Goal: Task Accomplishment & Management: Manage account settings

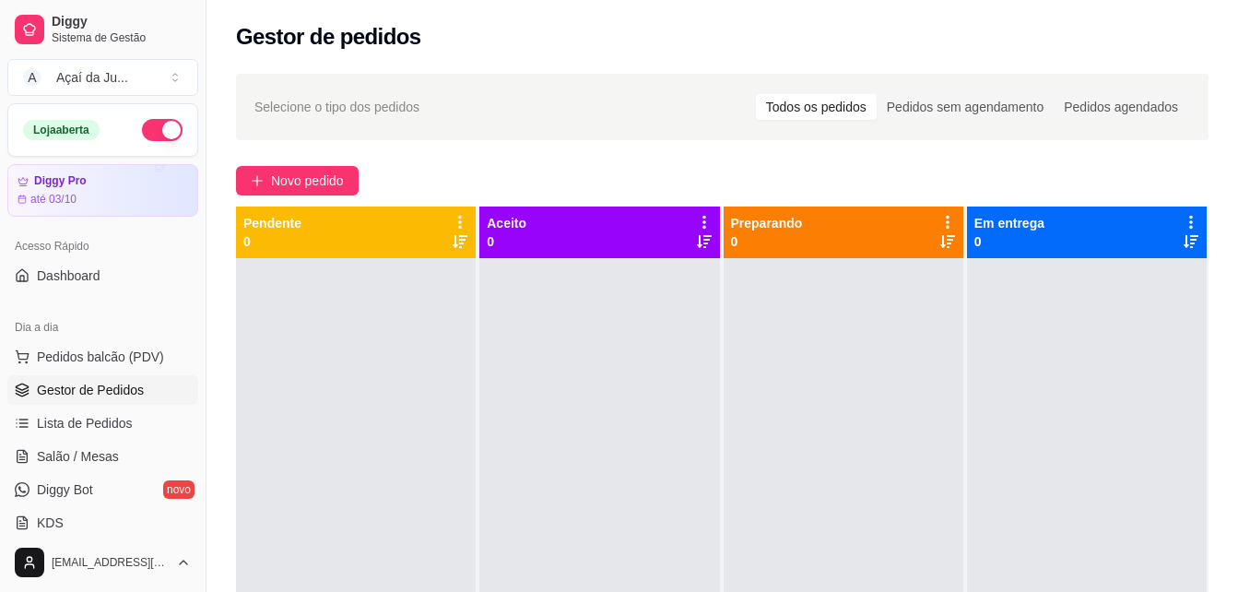
click at [323, 560] on div at bounding box center [356, 554] width 240 height 592
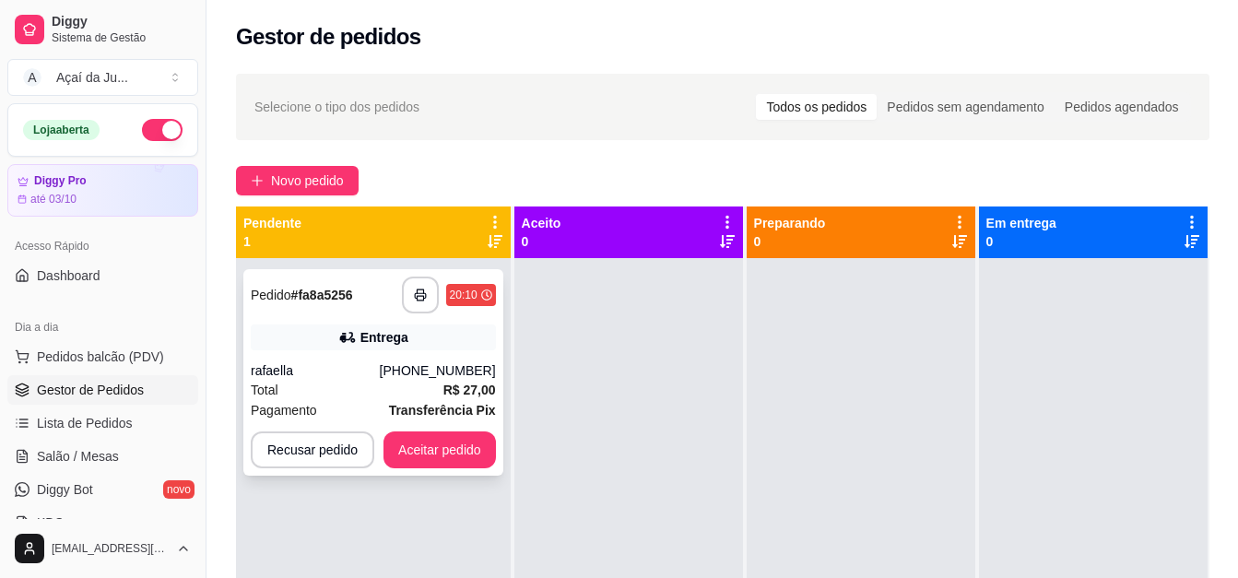
click at [327, 318] on div "**********" at bounding box center [373, 372] width 260 height 206
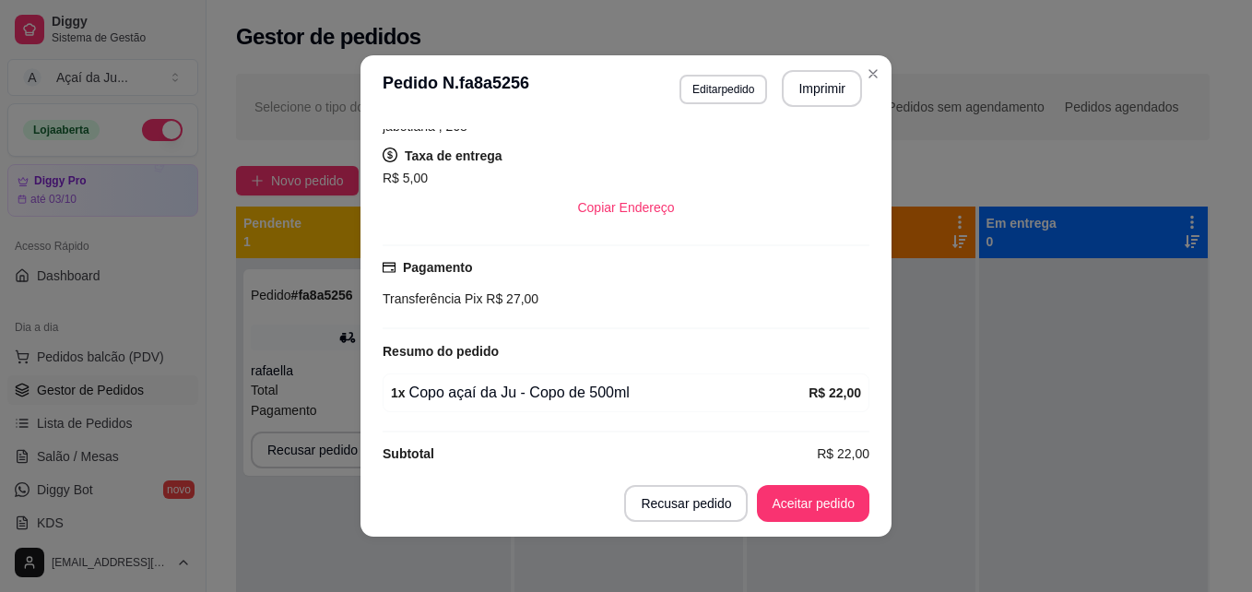
scroll to position [369, 0]
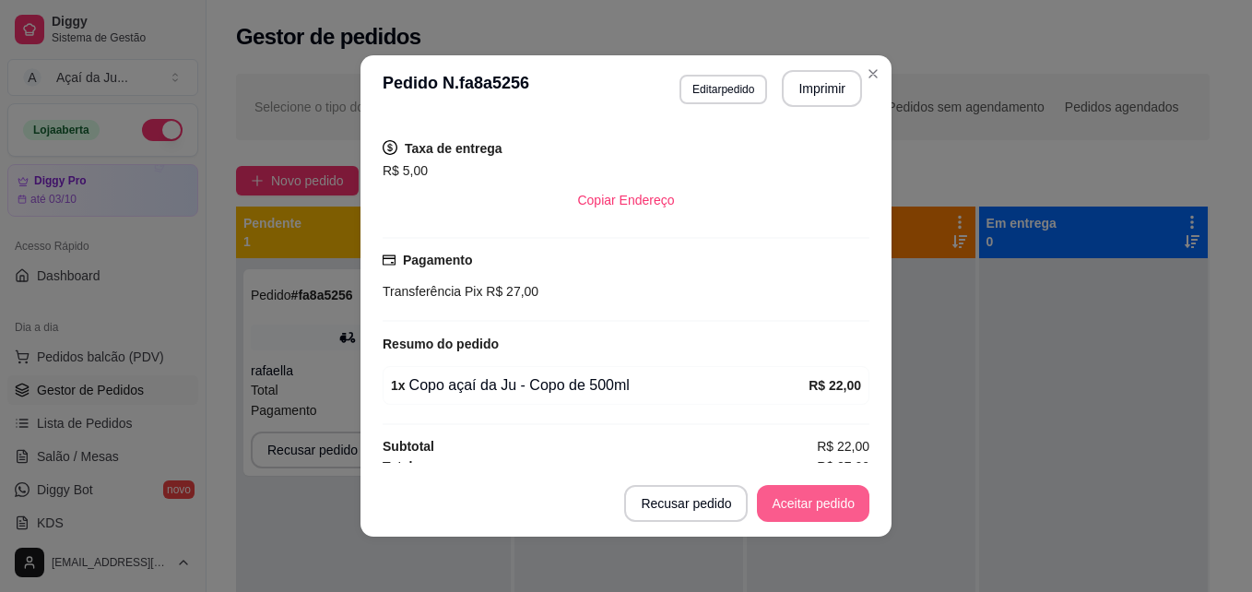
click at [786, 504] on button "Aceitar pedido" at bounding box center [813, 503] width 112 height 37
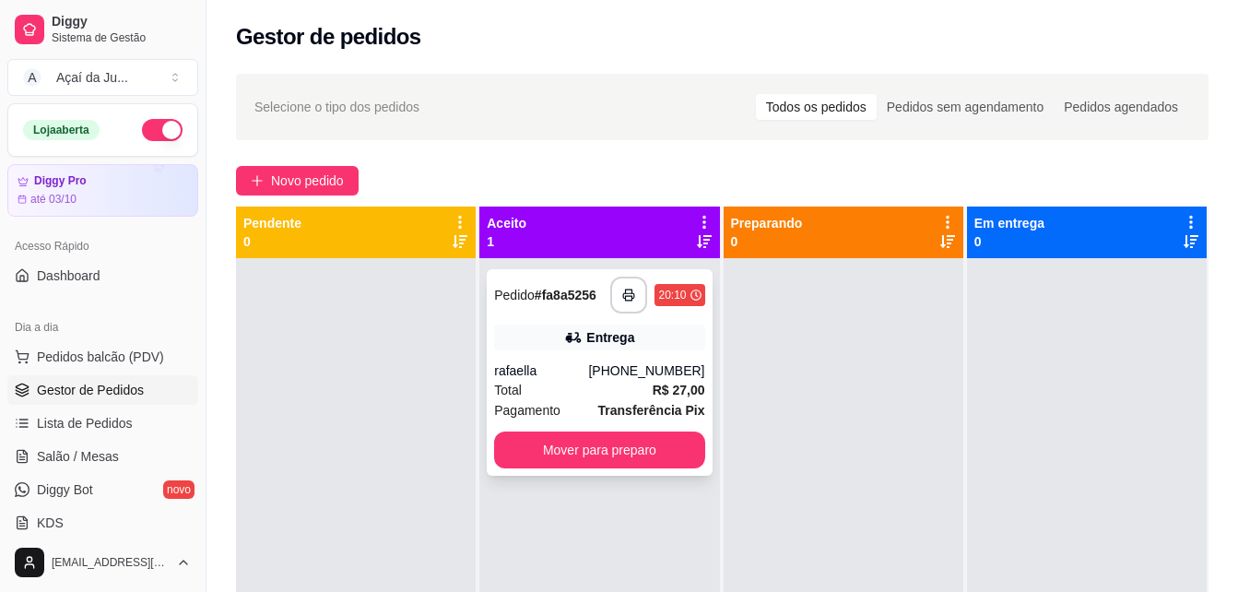
click at [566, 395] on div "Total R$ 27,00" at bounding box center [599, 390] width 210 height 20
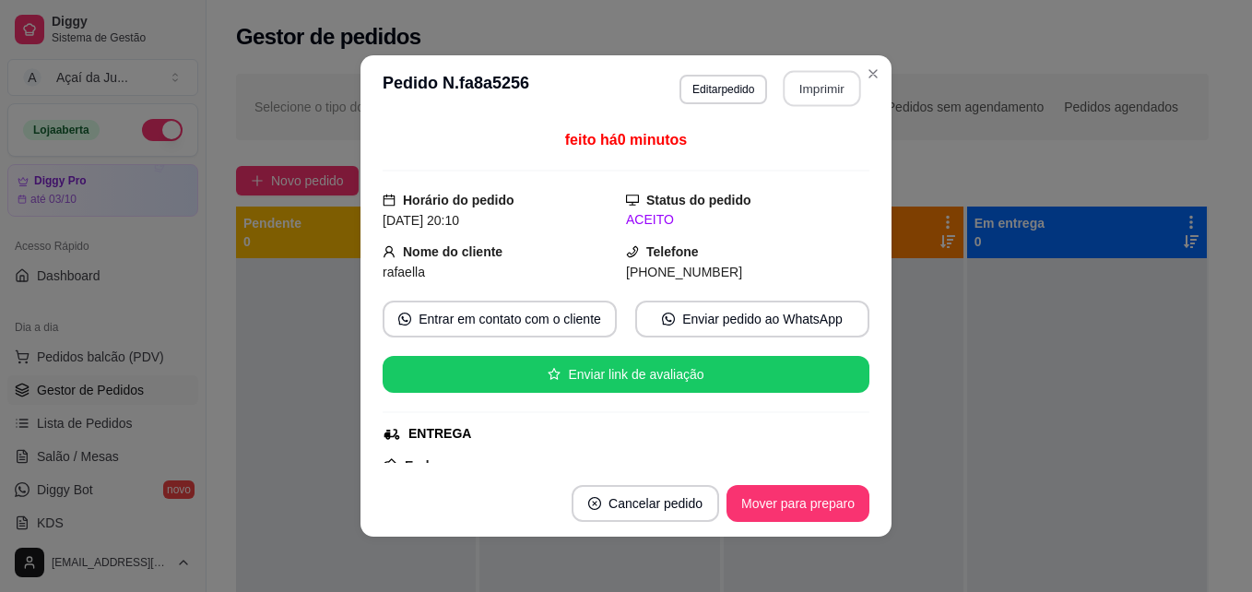
click at [829, 86] on button "Imprimir" at bounding box center [822, 89] width 77 height 36
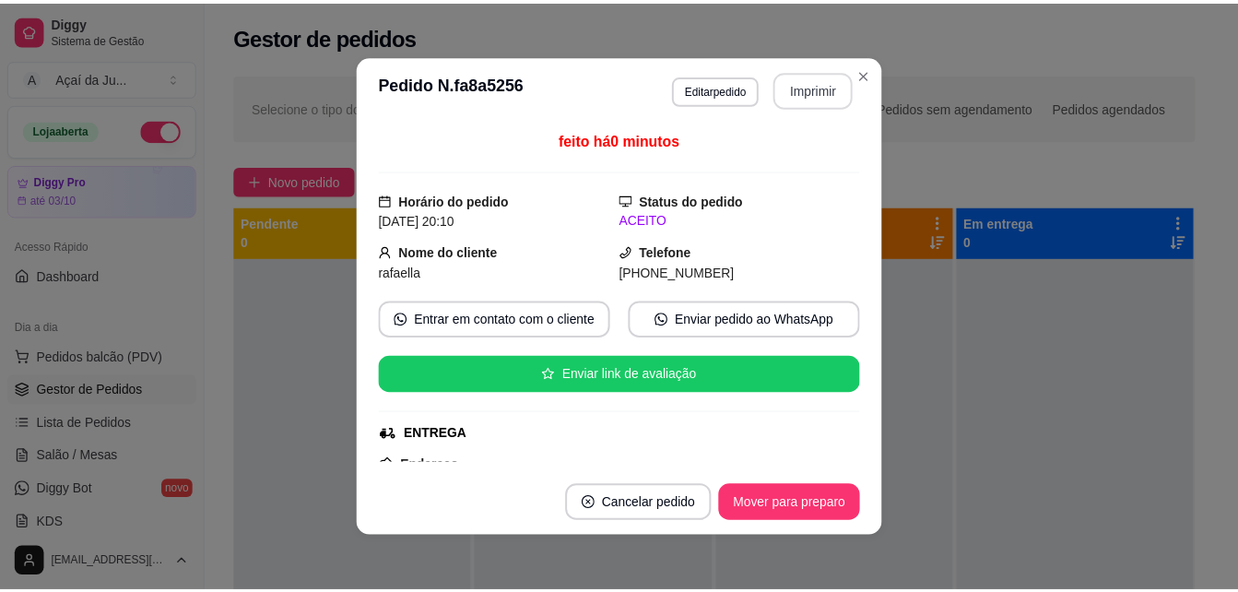
scroll to position [0, 0]
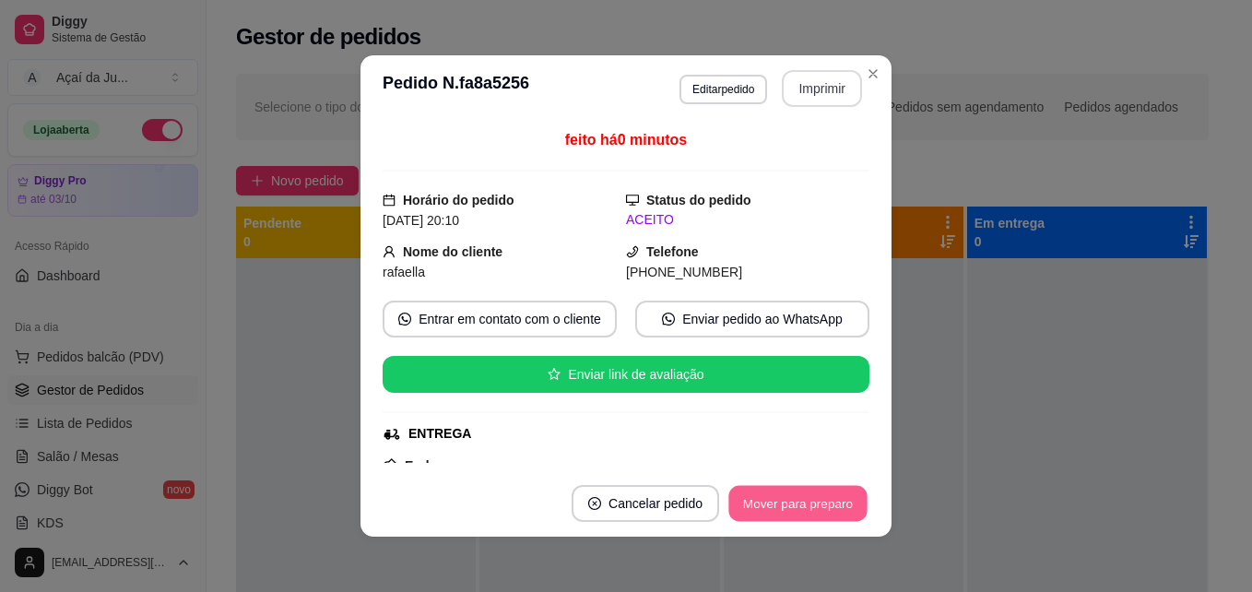
click at [778, 505] on button "Mover para preparo" at bounding box center [797, 504] width 138 height 36
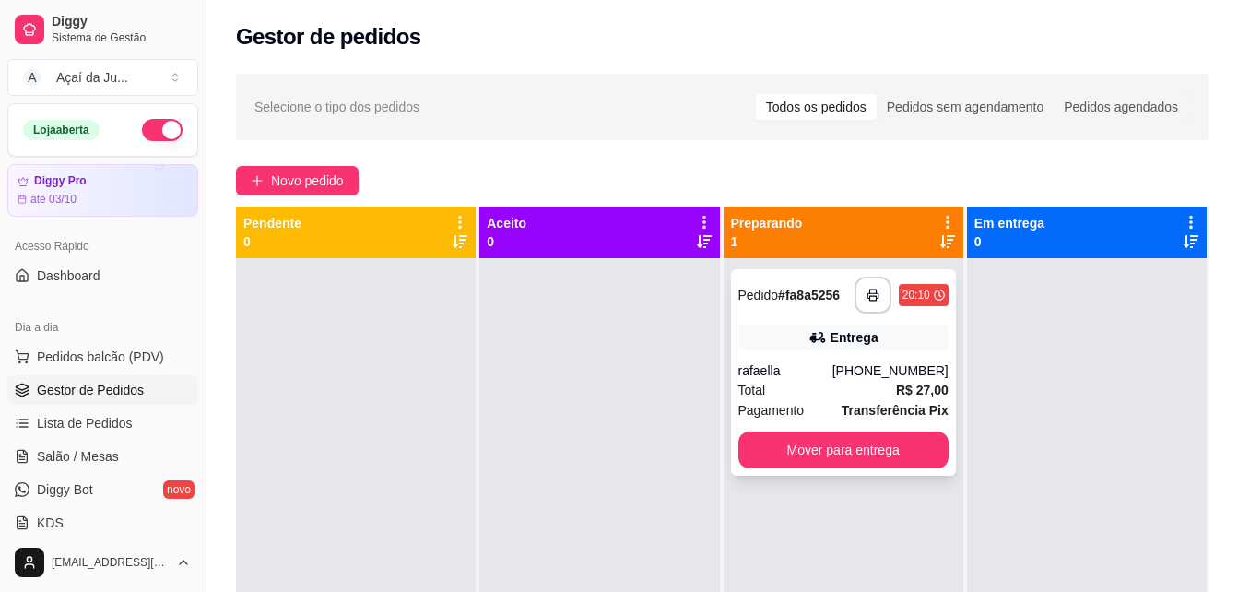
click at [832, 371] on div "rafaella" at bounding box center [785, 370] width 94 height 18
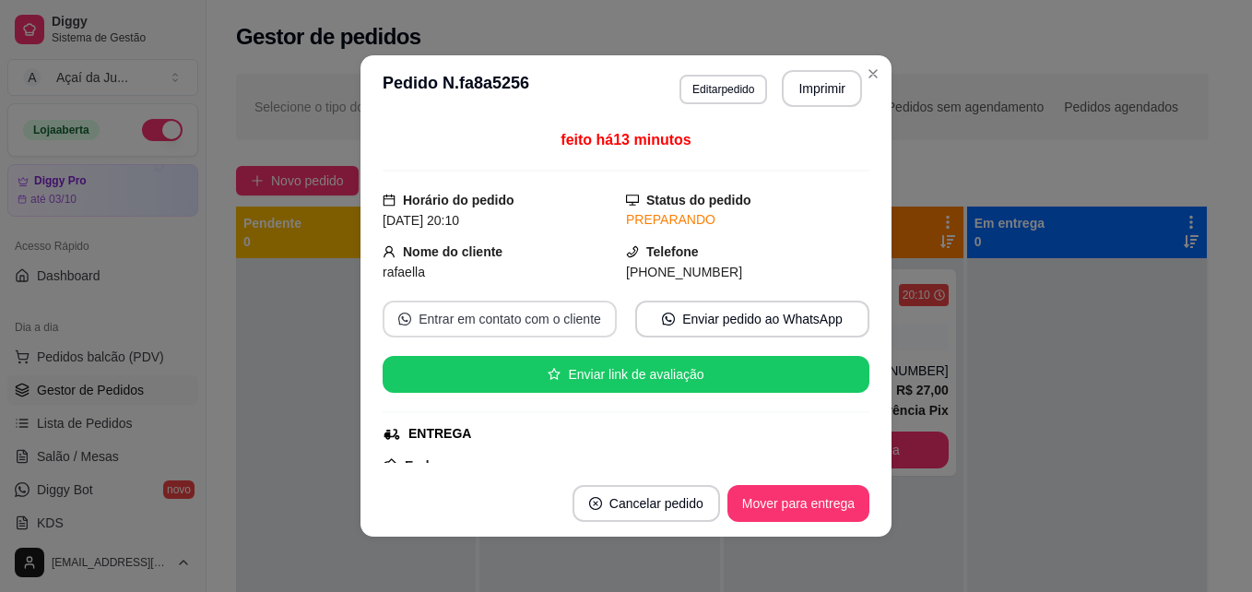
click at [532, 310] on button "Entrar em contato com o cliente" at bounding box center [500, 319] width 234 height 37
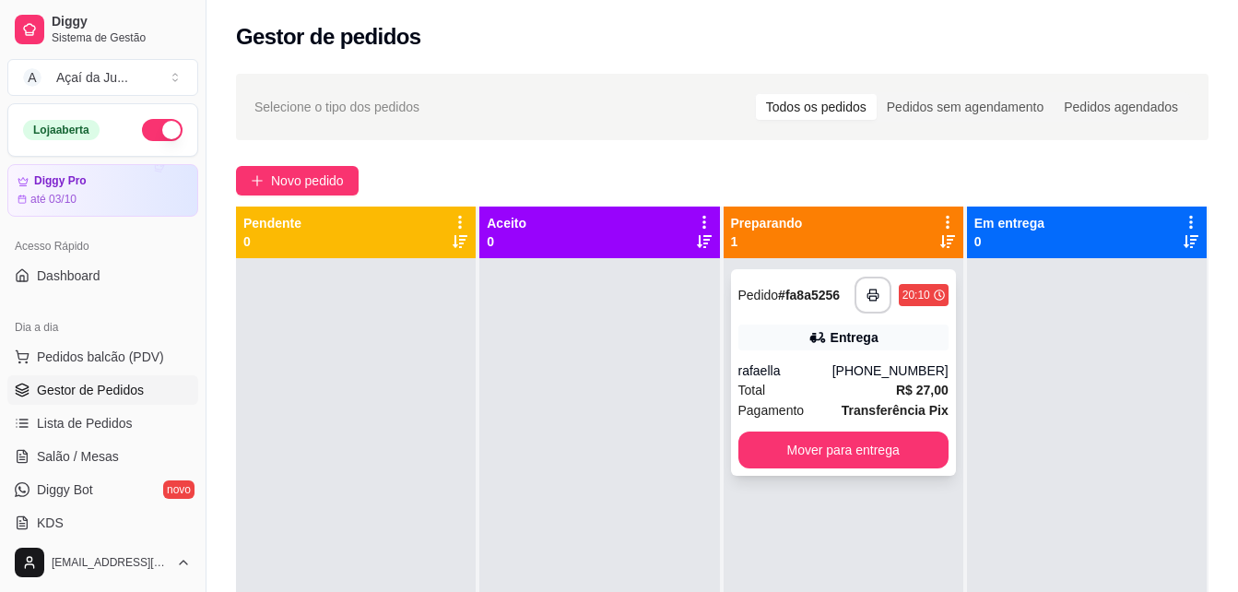
click at [873, 371] on div "[PHONE_NUMBER]" at bounding box center [890, 370] width 116 height 18
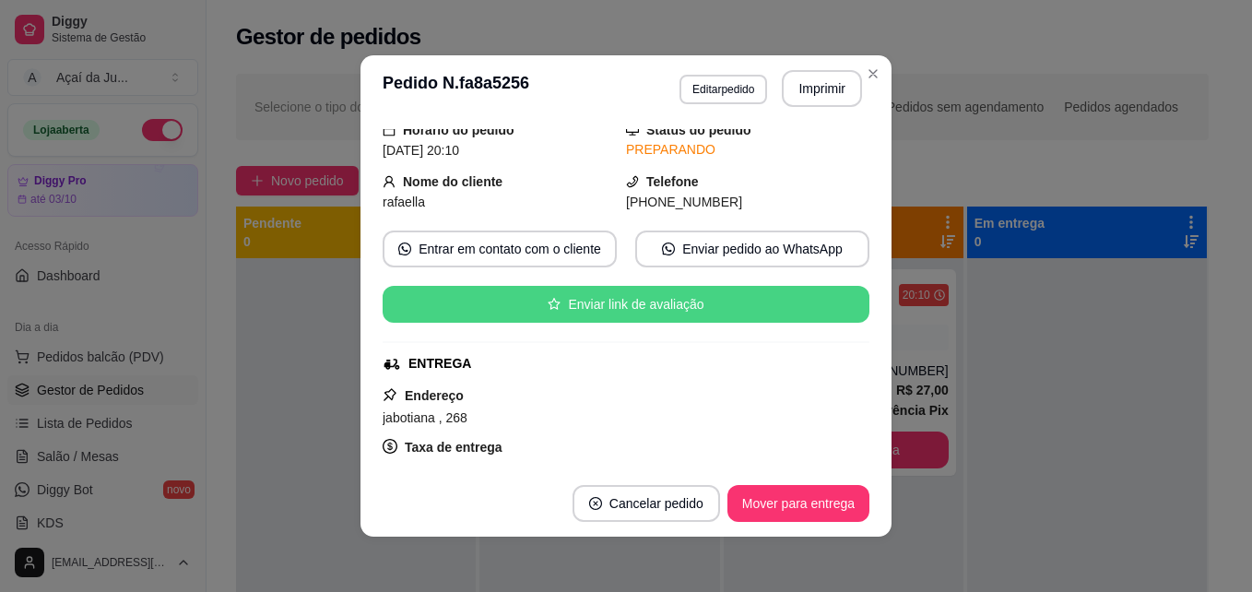
scroll to position [277, 0]
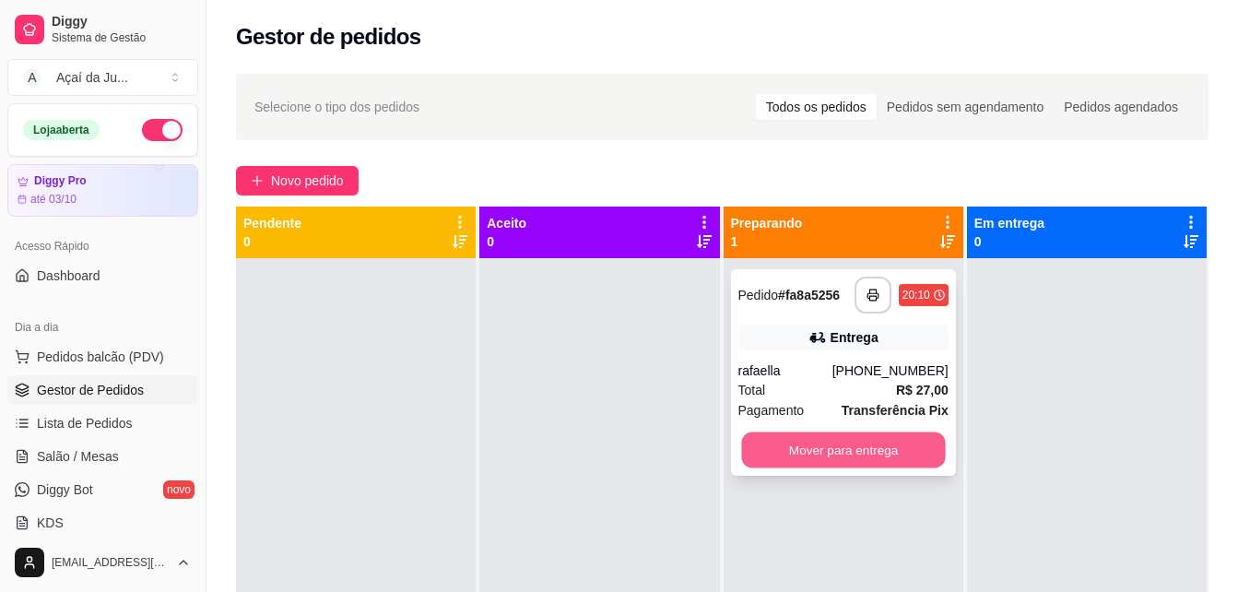
click at [848, 454] on button "Mover para entrega" at bounding box center [843, 450] width 204 height 36
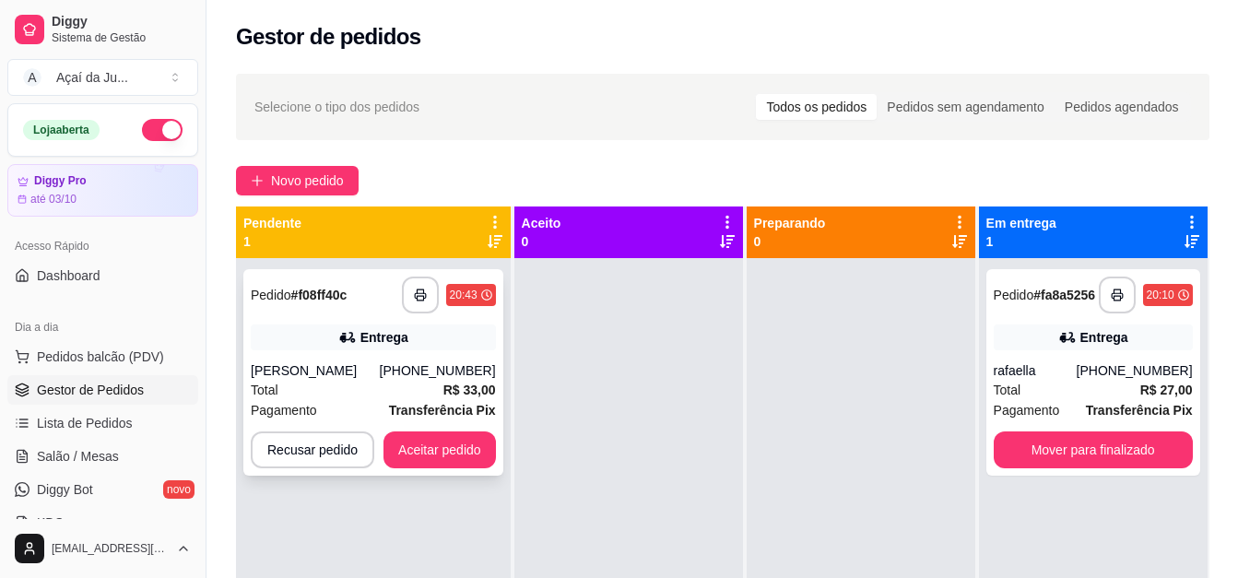
click at [406, 337] on div "Entrega" at bounding box center [384, 337] width 48 height 18
click at [462, 352] on div "**********" at bounding box center [373, 372] width 260 height 206
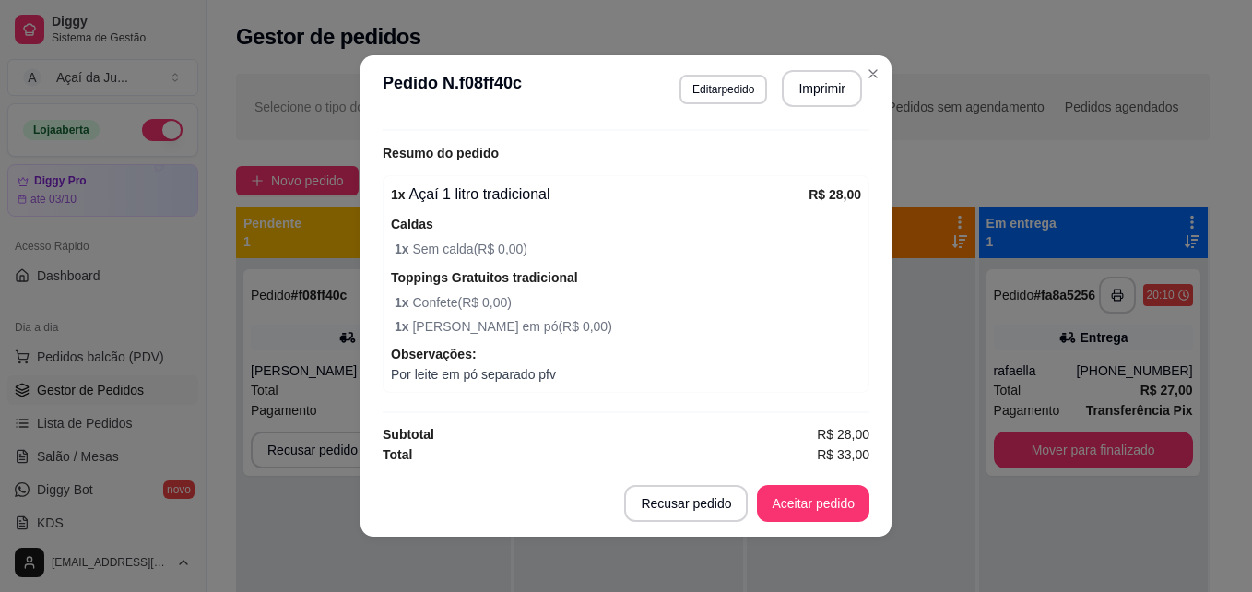
scroll to position [561, 0]
click at [797, 89] on button "Imprimir" at bounding box center [822, 89] width 77 height 36
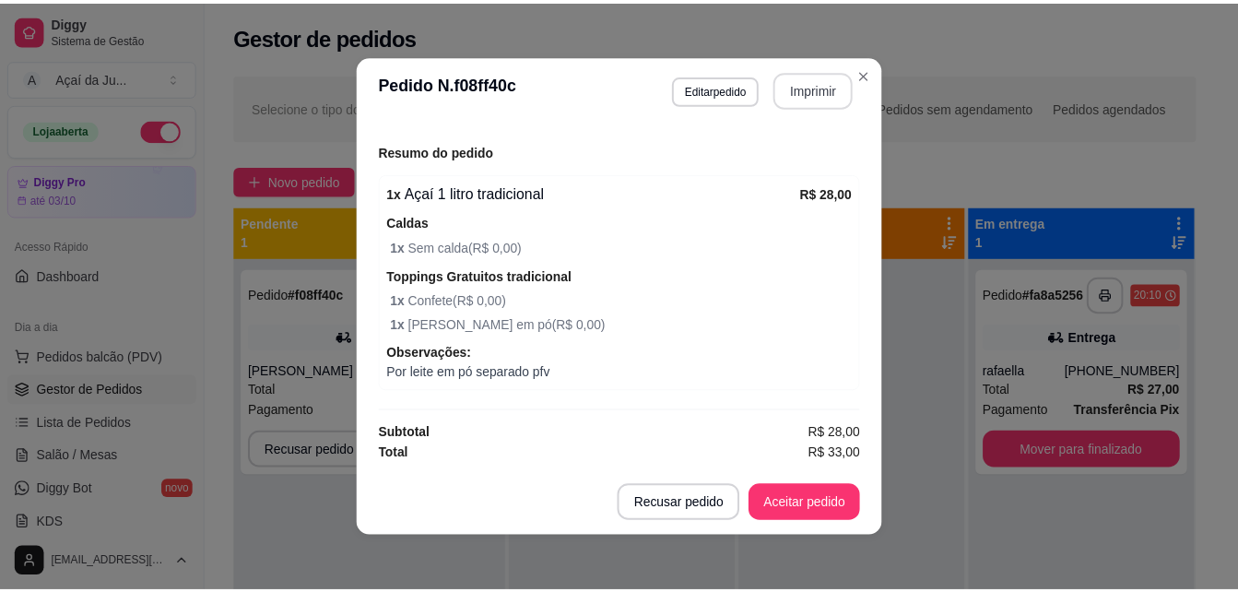
scroll to position [4, 0]
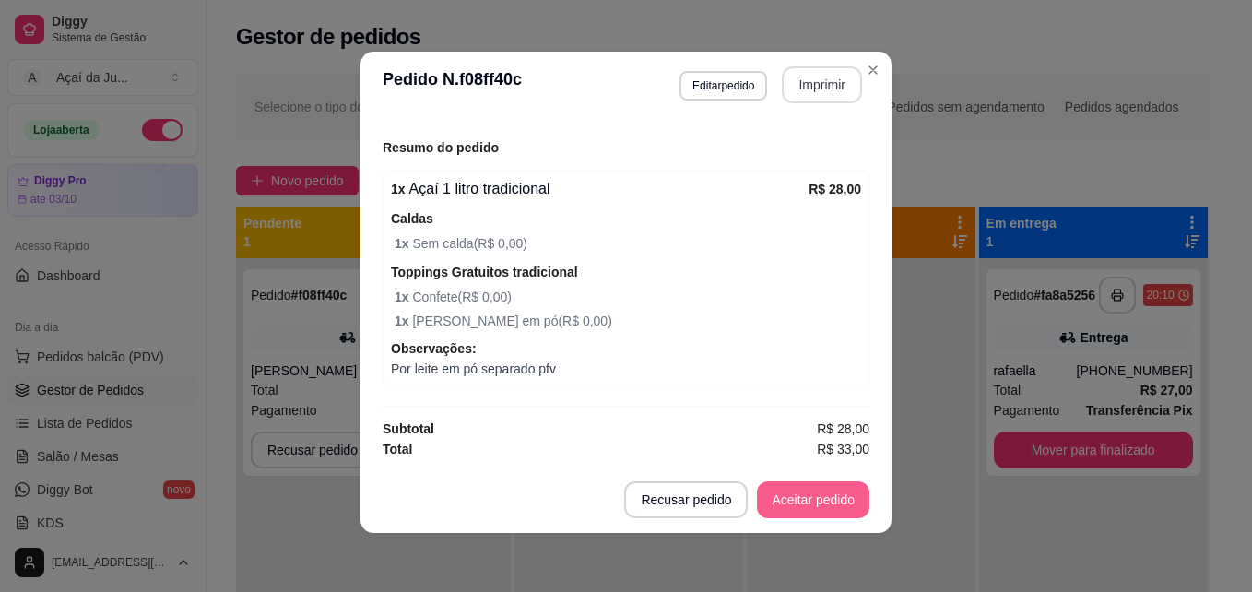
click at [829, 497] on button "Aceitar pedido" at bounding box center [813, 499] width 112 height 37
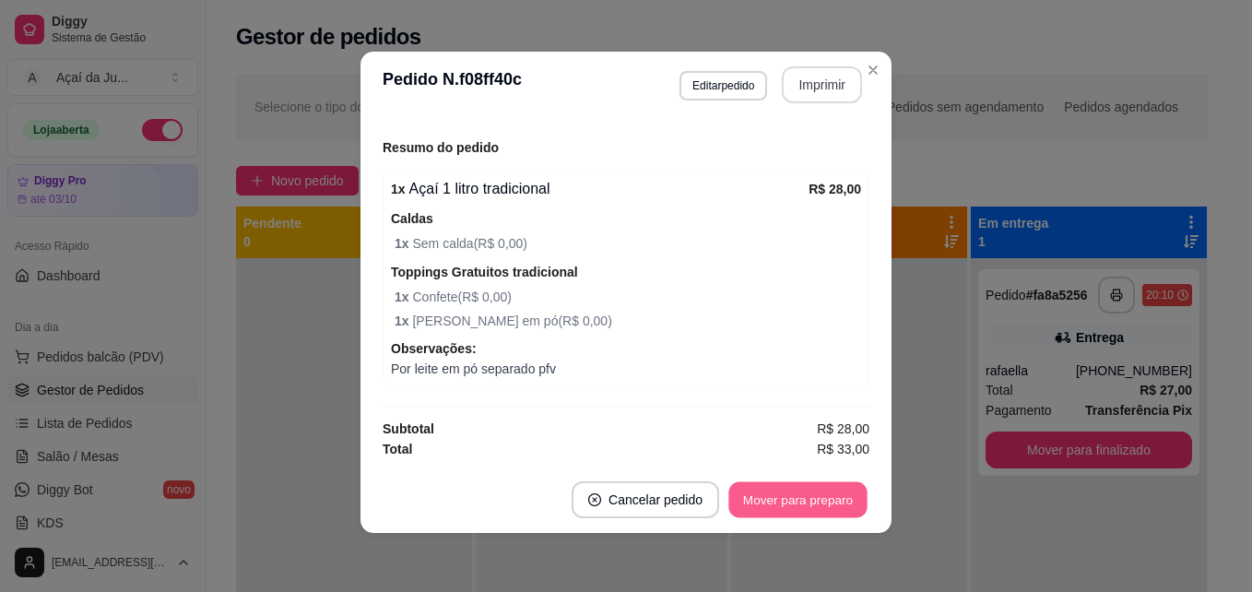
click at [843, 494] on button "Mover para preparo" at bounding box center [797, 500] width 138 height 36
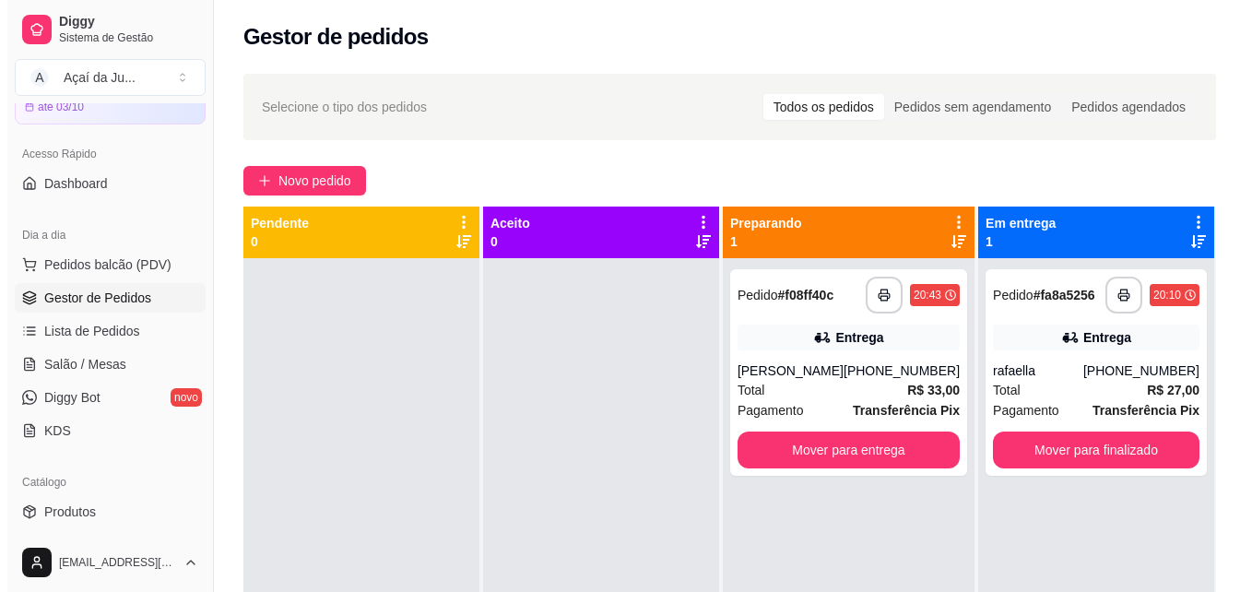
scroll to position [0, 0]
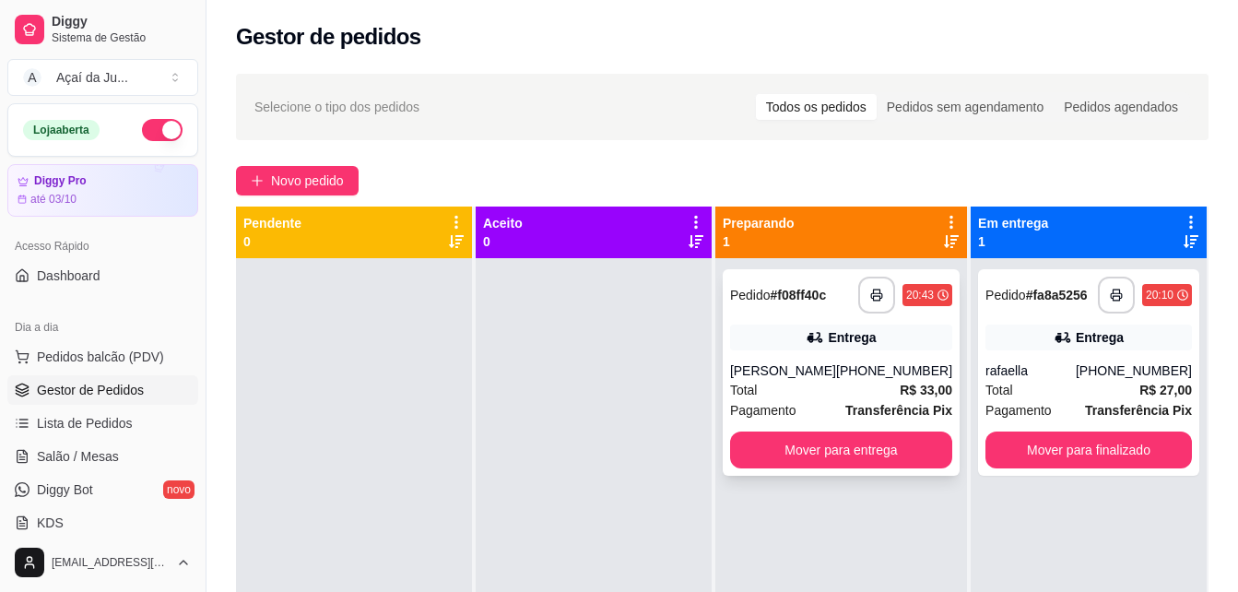
click at [879, 356] on div "**********" at bounding box center [841, 372] width 237 height 206
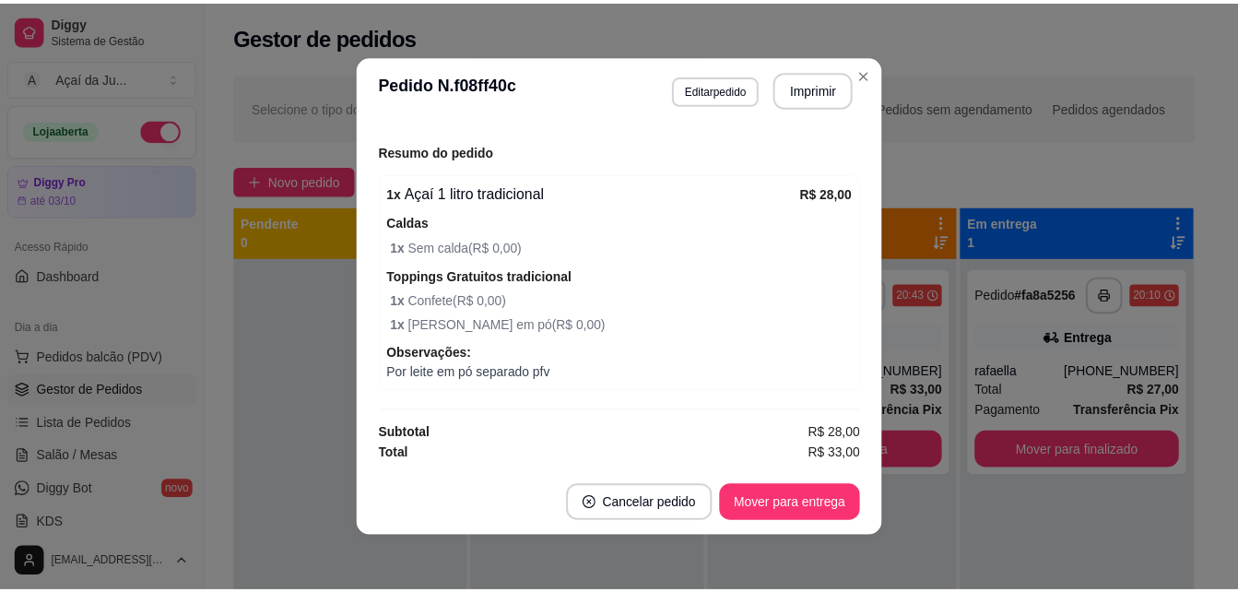
scroll to position [4, 0]
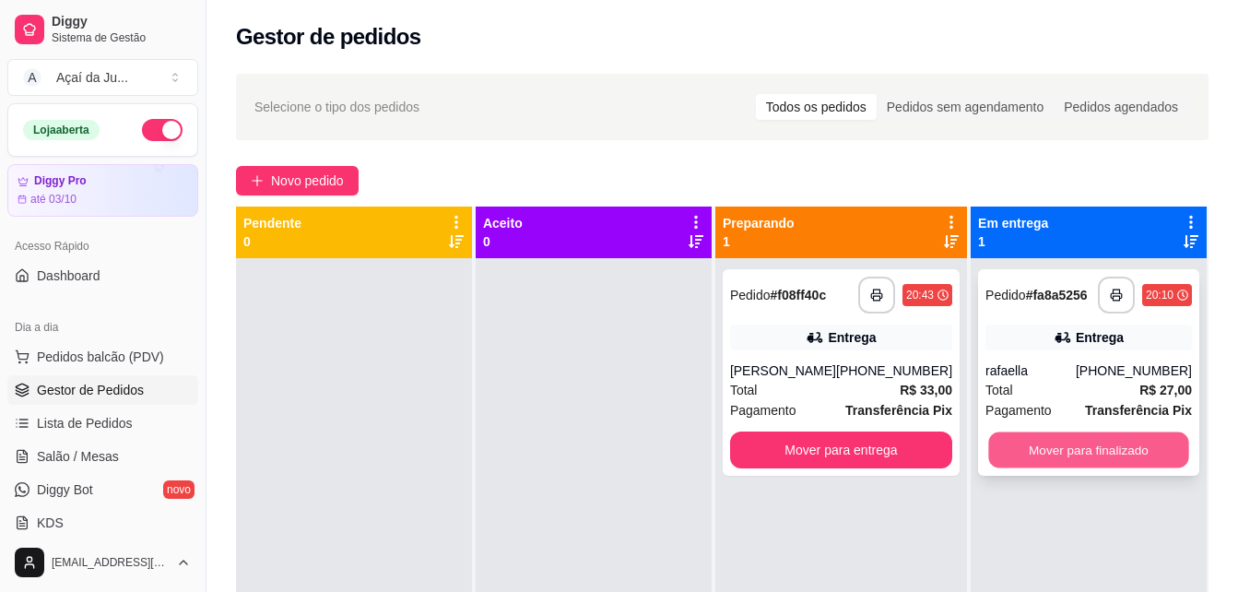
click at [1028, 454] on button "Mover para finalizado" at bounding box center [1088, 450] width 200 height 36
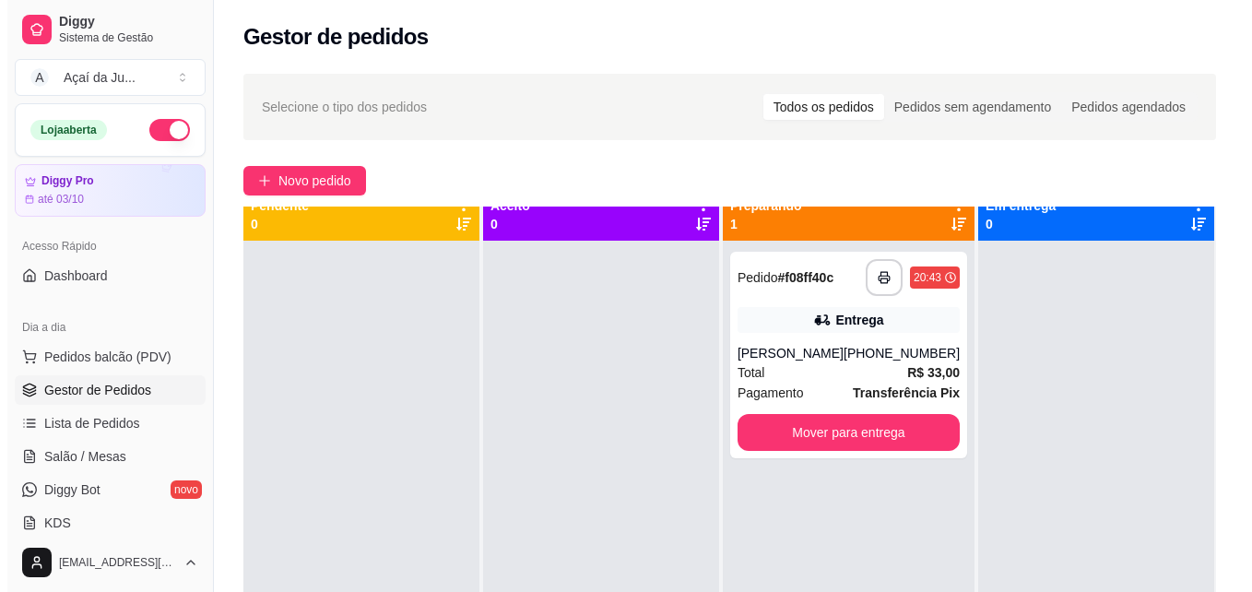
scroll to position [0, 0]
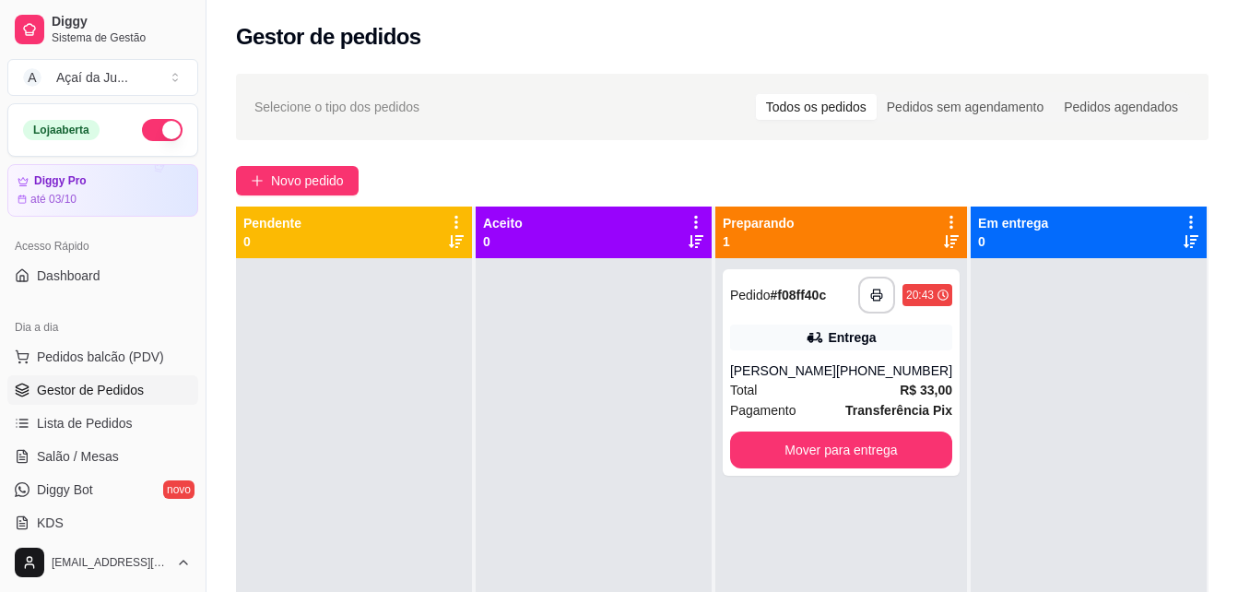
drag, startPoint x: 1255, startPoint y: 27, endPoint x: 923, endPoint y: 517, distance: 592.1
drag, startPoint x: 923, startPoint y: 517, endPoint x: 537, endPoint y: 402, distance: 402.2
click at [537, 402] on div at bounding box center [594, 554] width 236 height 592
click at [909, 347] on div "Entrega" at bounding box center [841, 337] width 222 height 26
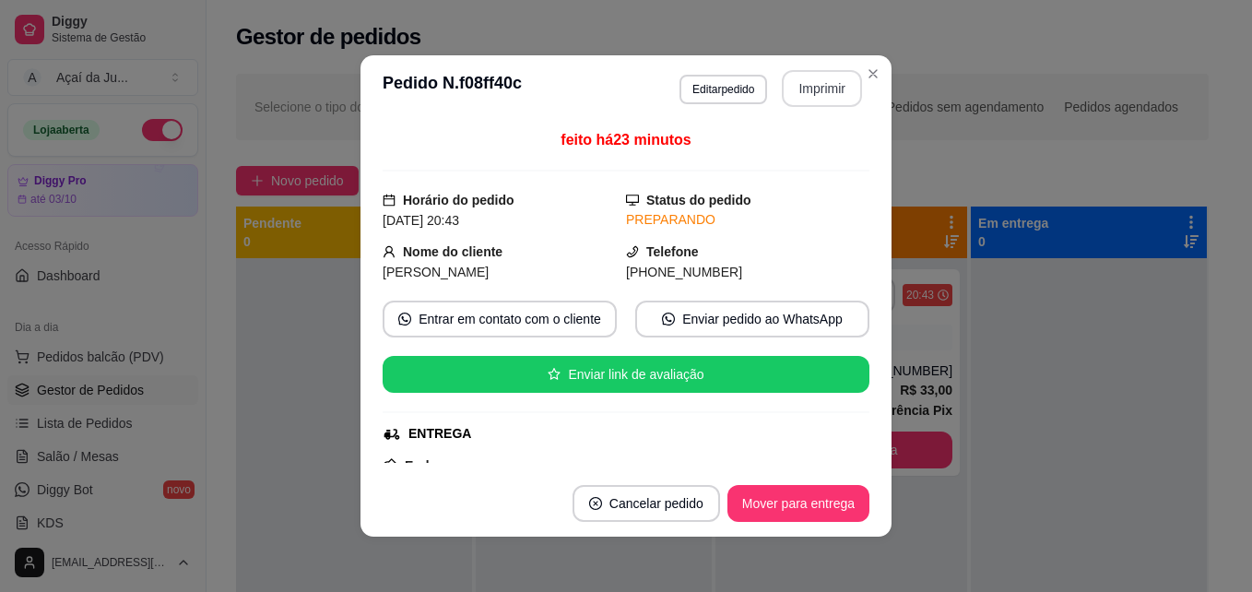
click at [799, 83] on button "Imprimir" at bounding box center [822, 88] width 80 height 37
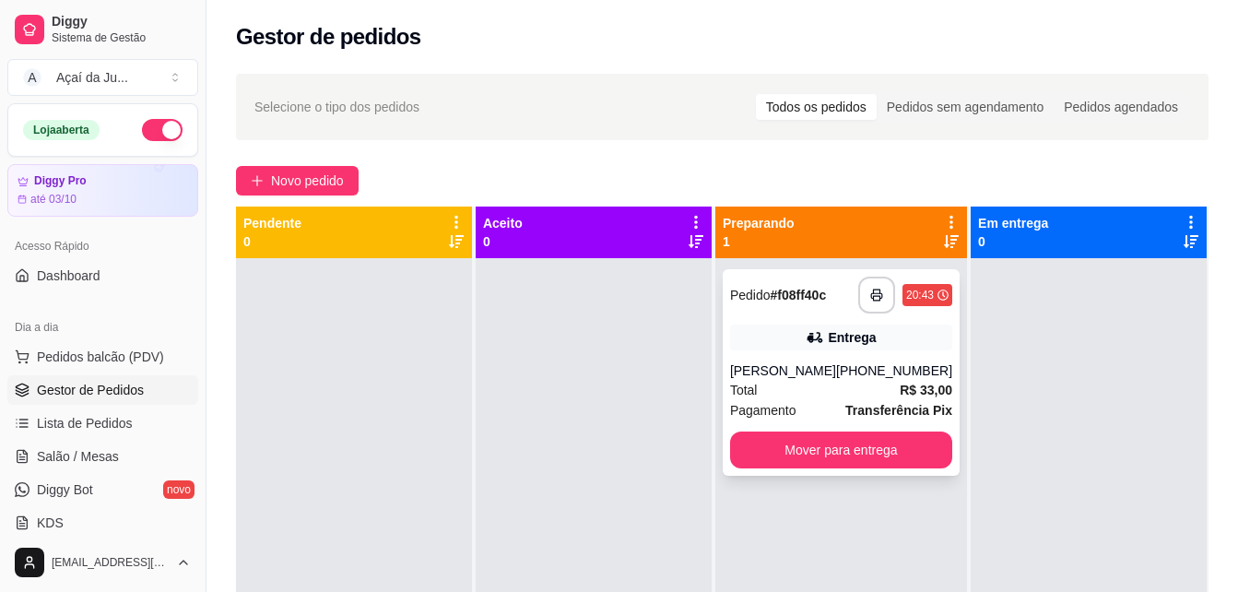
click at [886, 335] on div "Entrega" at bounding box center [841, 337] width 222 height 26
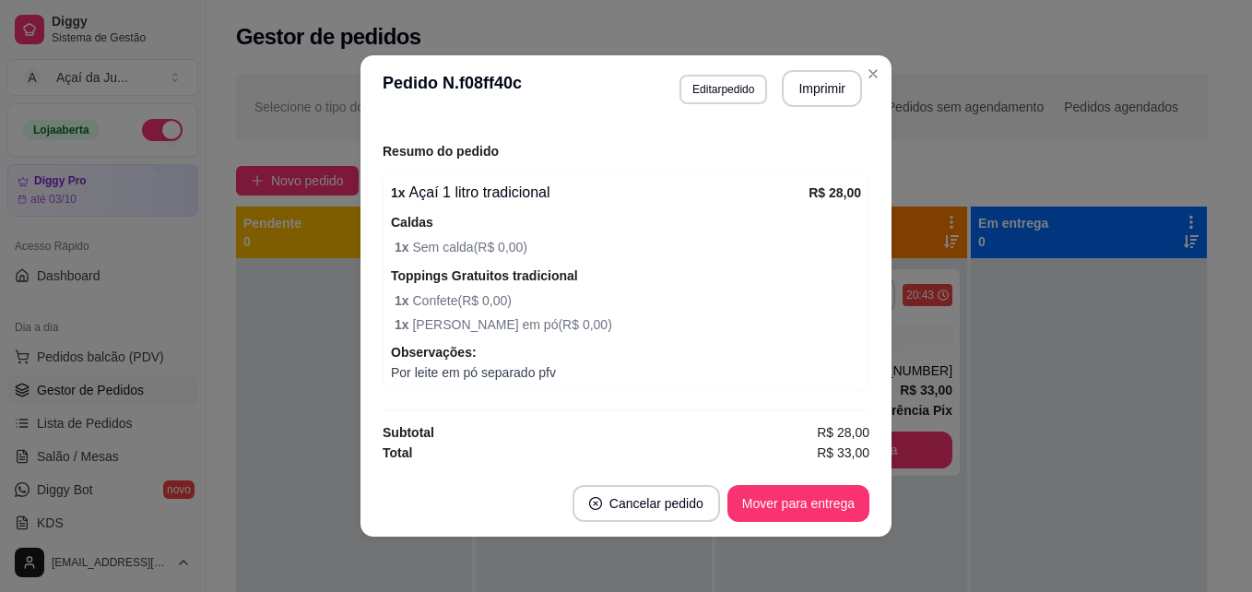
scroll to position [4, 0]
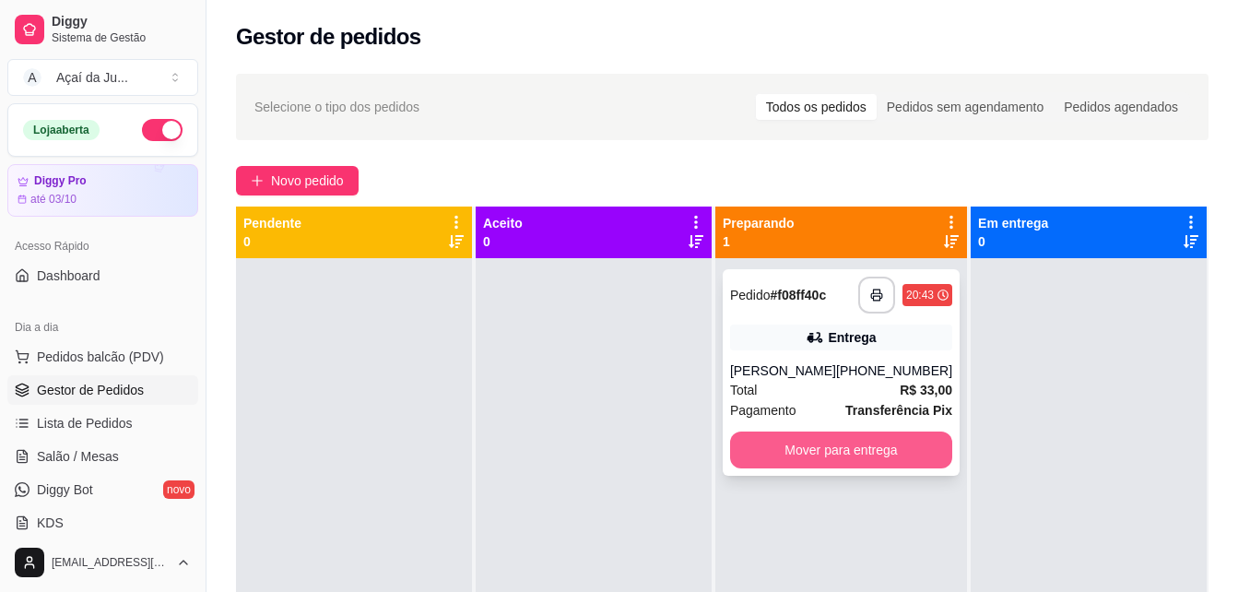
click at [896, 454] on button "Mover para entrega" at bounding box center [841, 449] width 222 height 37
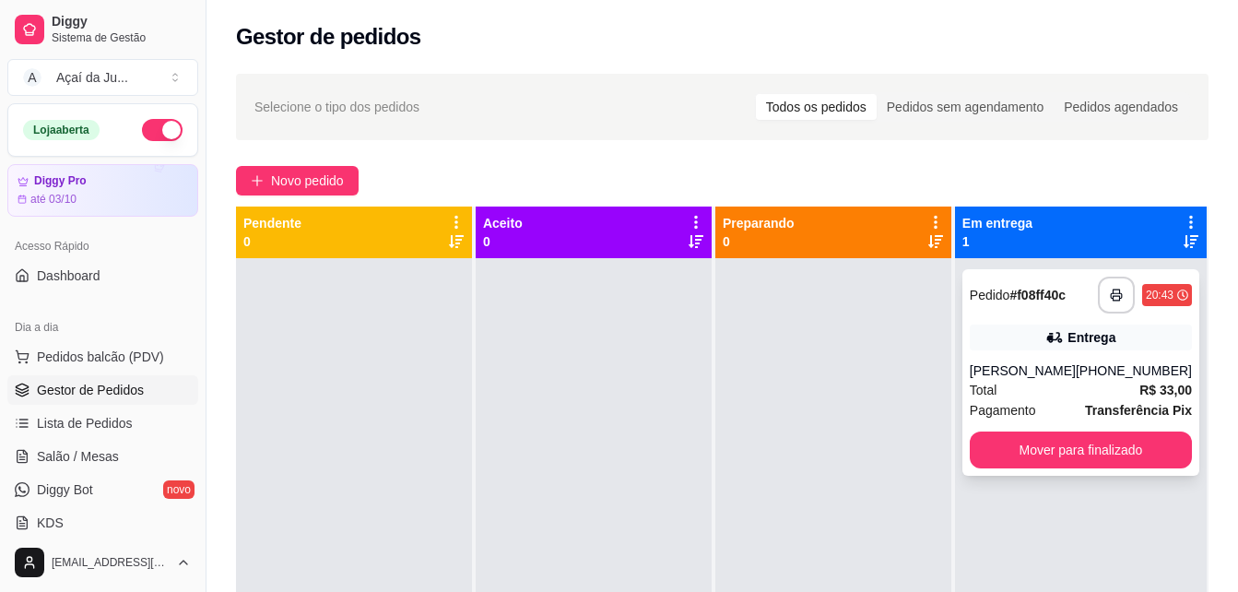
click at [1082, 359] on div "**********" at bounding box center [1080, 372] width 237 height 206
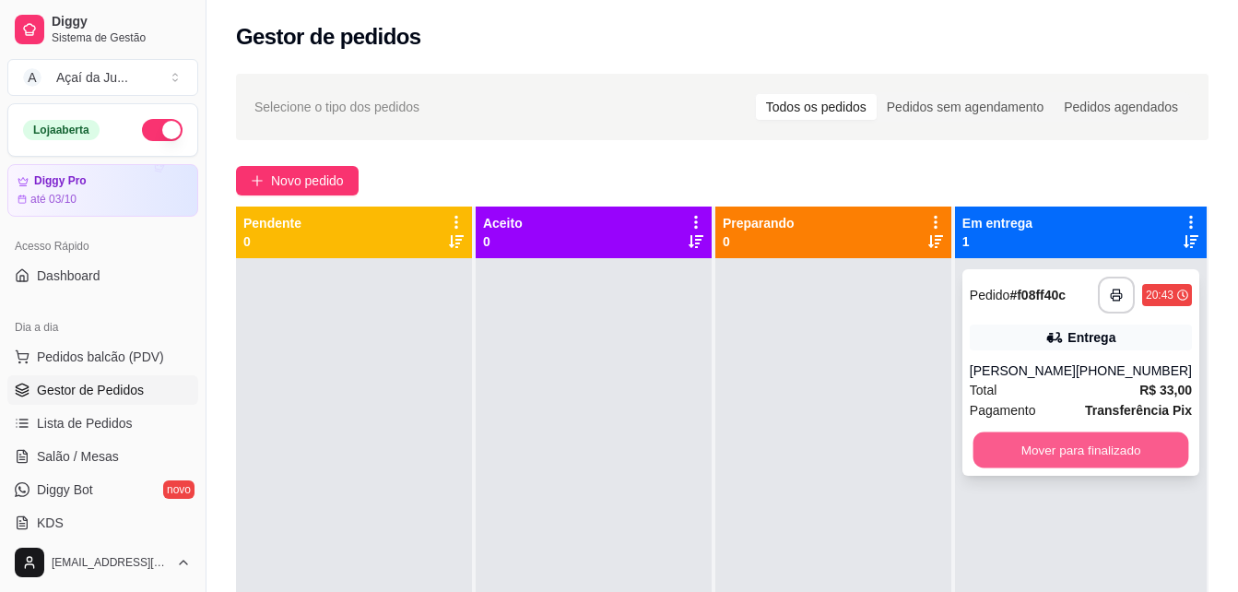
click at [1116, 474] on div "**********" at bounding box center [1080, 372] width 237 height 206
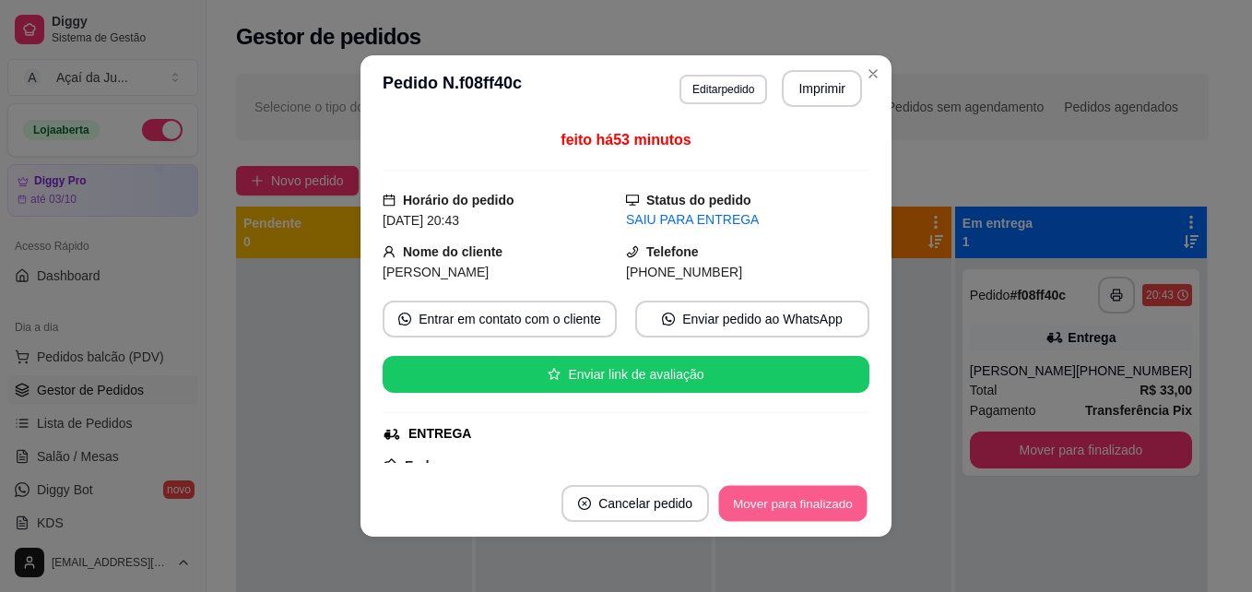
click at [812, 494] on button "Mover para finalizado" at bounding box center [793, 504] width 148 height 36
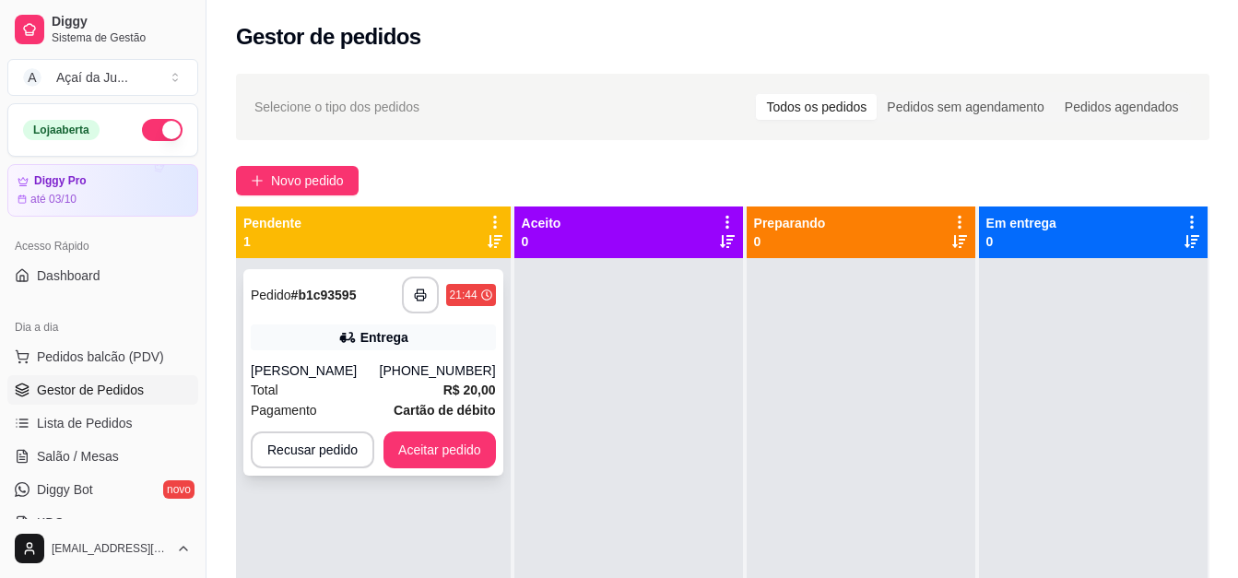
click at [454, 337] on div "Entrega" at bounding box center [373, 337] width 245 height 26
click at [440, 380] on div "Total R$ 20,00" at bounding box center [373, 390] width 245 height 20
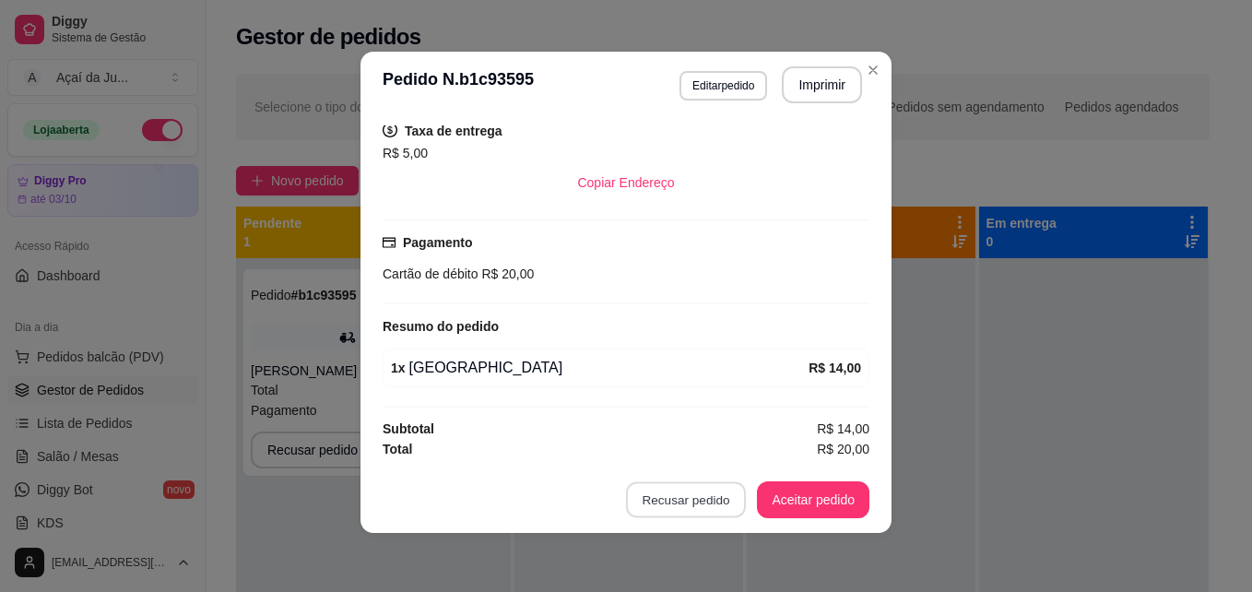
click at [667, 494] on button "Recusar pedido" at bounding box center [686, 500] width 120 height 36
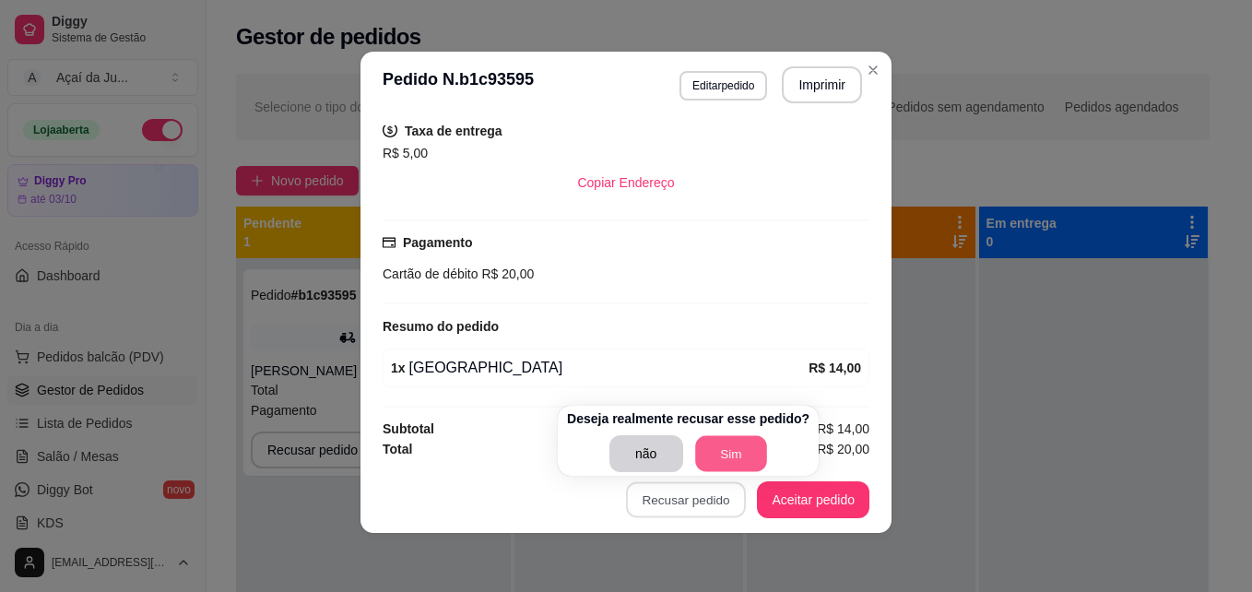
click at [706, 456] on button "Sim" at bounding box center [731, 454] width 72 height 36
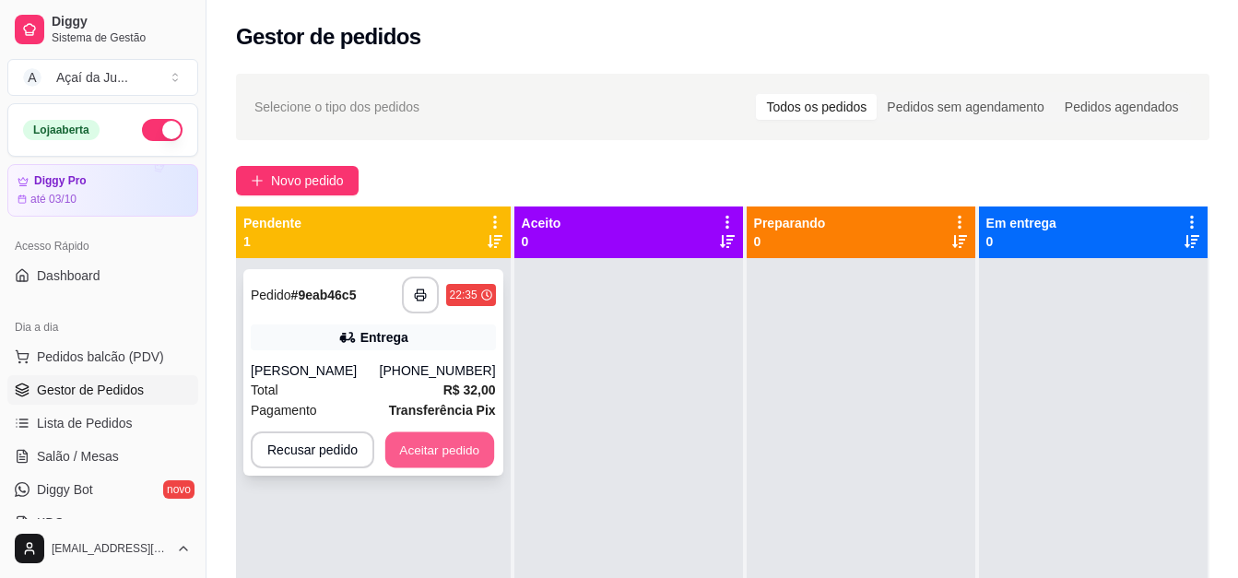
click at [414, 454] on button "Aceitar pedido" at bounding box center [439, 450] width 109 height 36
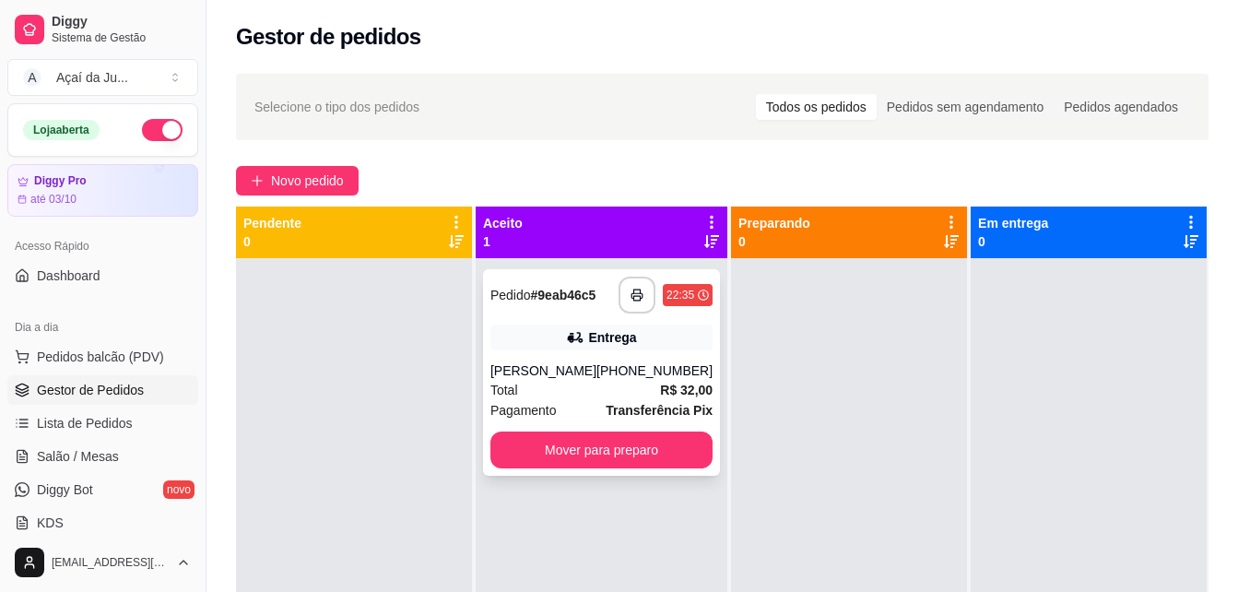
click at [591, 383] on div "Total R$ 32,00" at bounding box center [601, 390] width 222 height 20
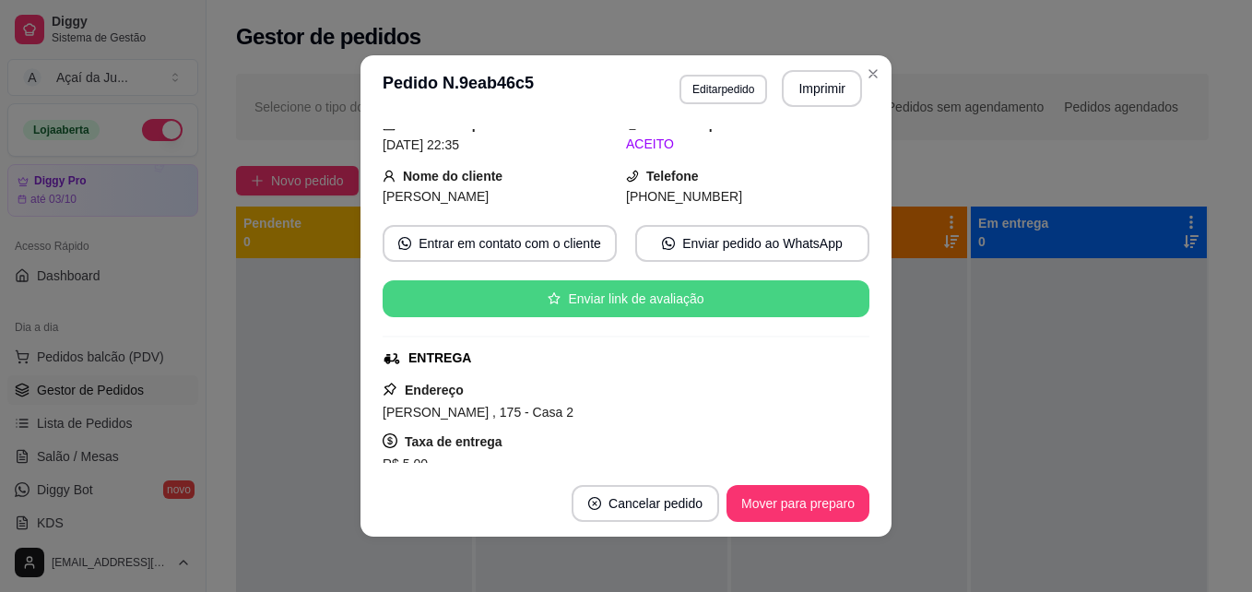
scroll to position [92, 0]
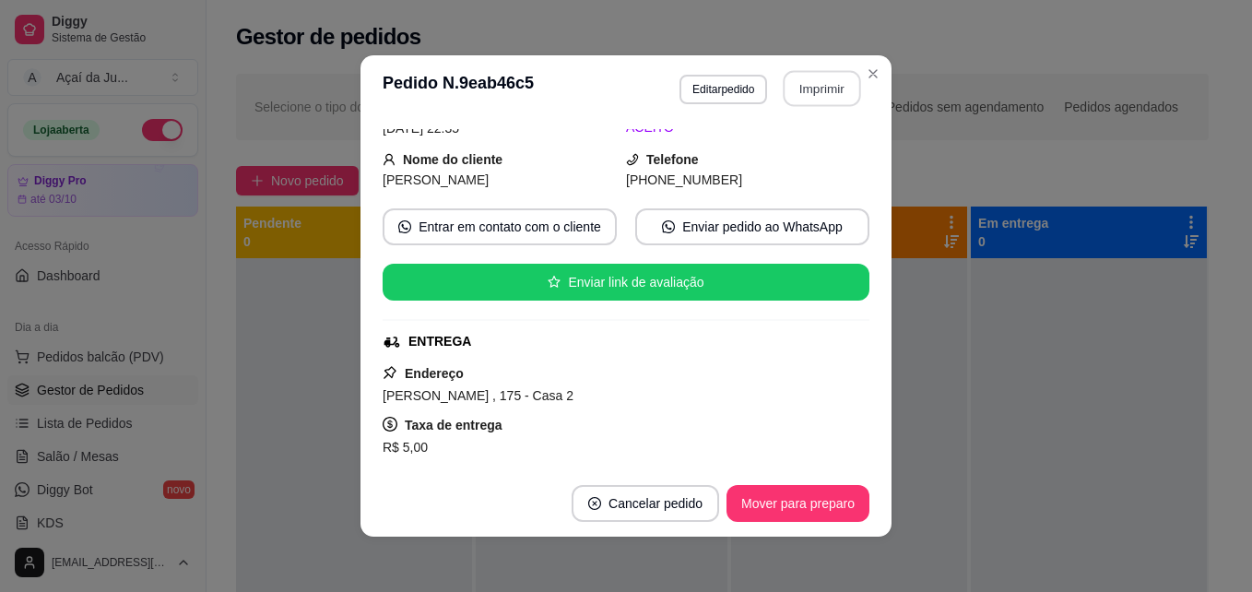
click at [846, 94] on button "Imprimir" at bounding box center [822, 89] width 77 height 36
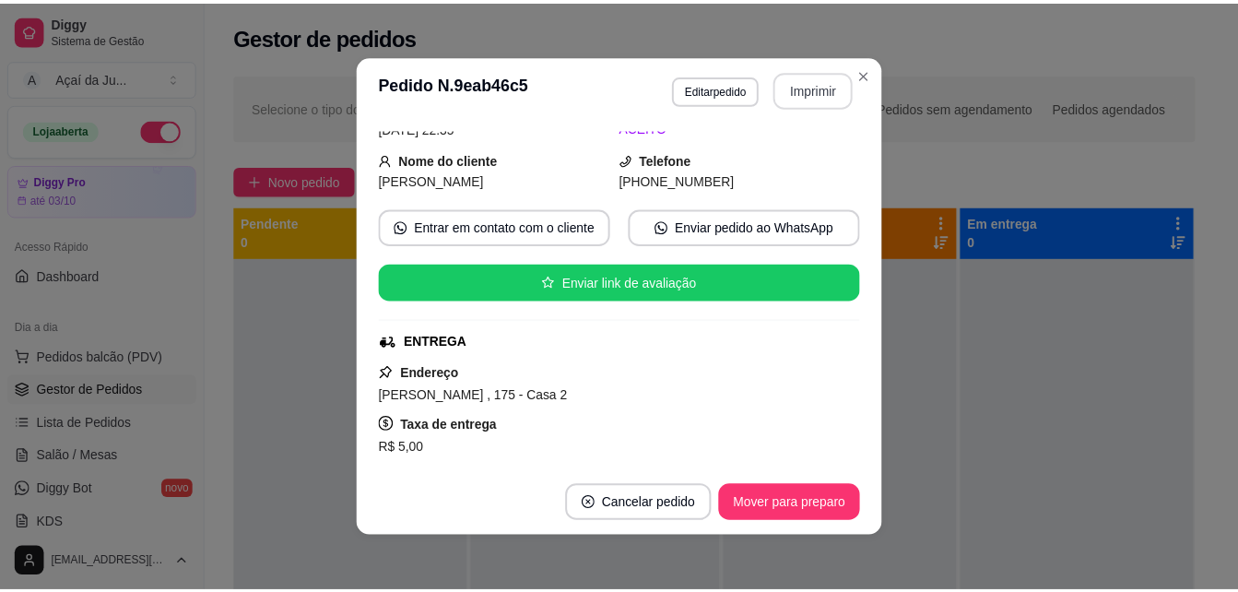
scroll to position [0, 0]
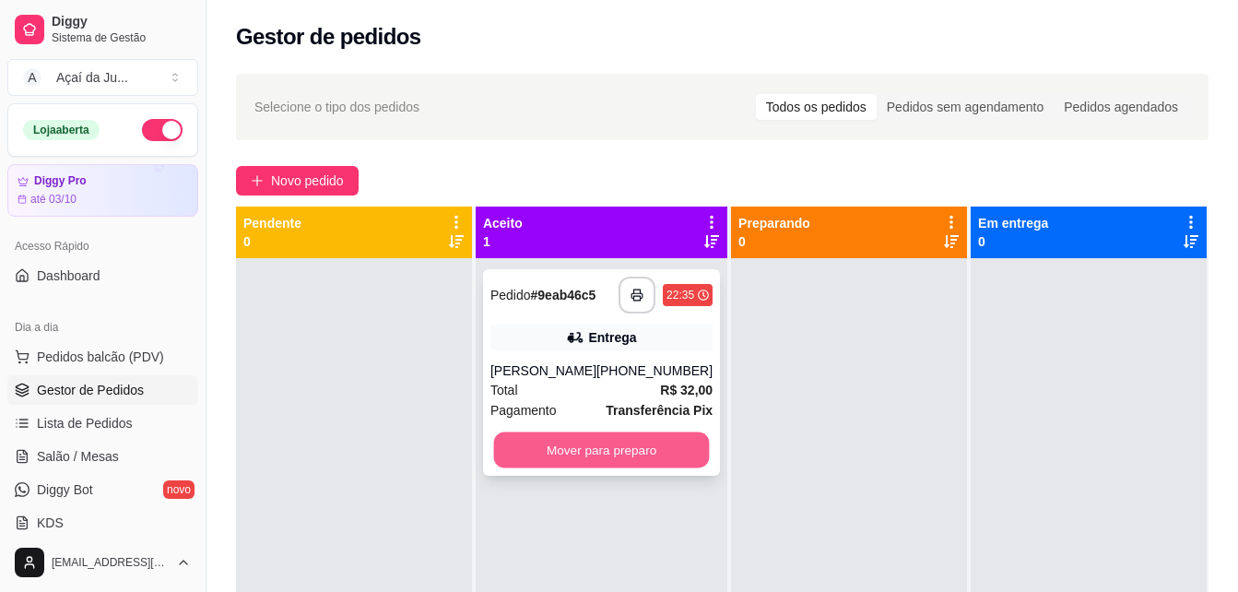
click at [548, 463] on button "Mover para preparo" at bounding box center [602, 450] width 216 height 36
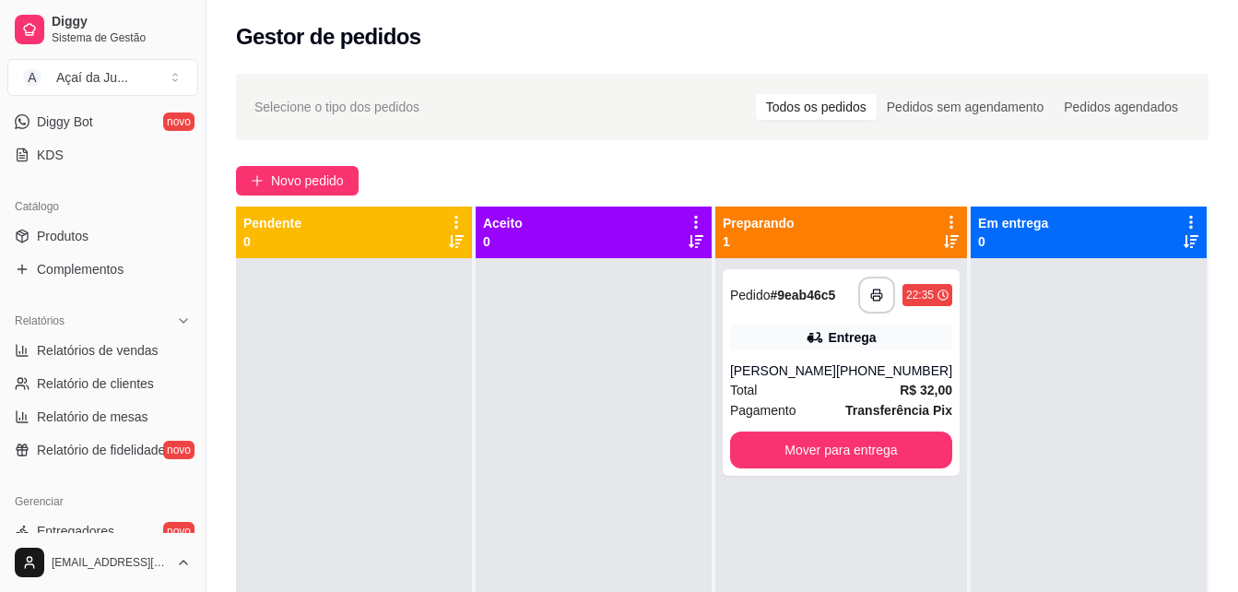
scroll to position [369, 0]
click at [80, 230] on span "Produtos" at bounding box center [63, 235] width 52 height 18
